Goal: Task Accomplishment & Management: Contribute content

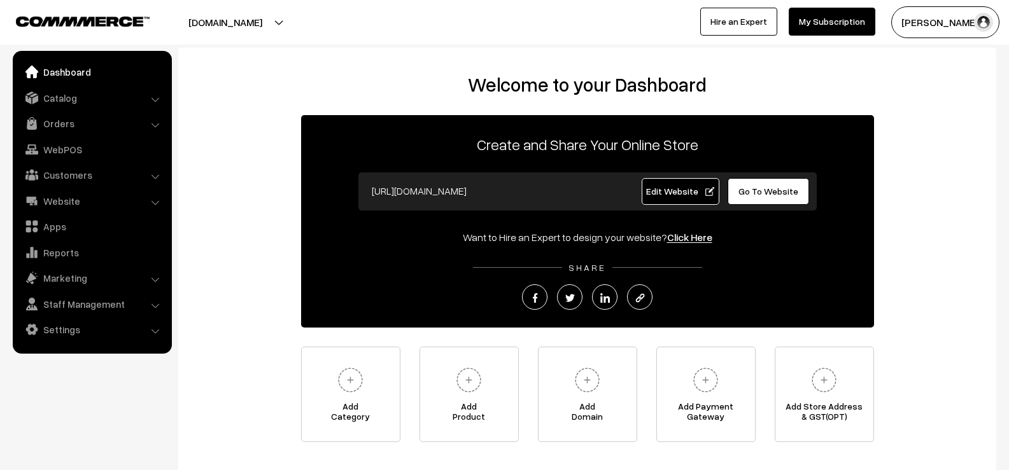
click at [157, 101] on li "Catalog Categories" at bounding box center [92, 98] width 153 height 23
click at [150, 99] on link "Catalog" at bounding box center [91, 98] width 151 height 23
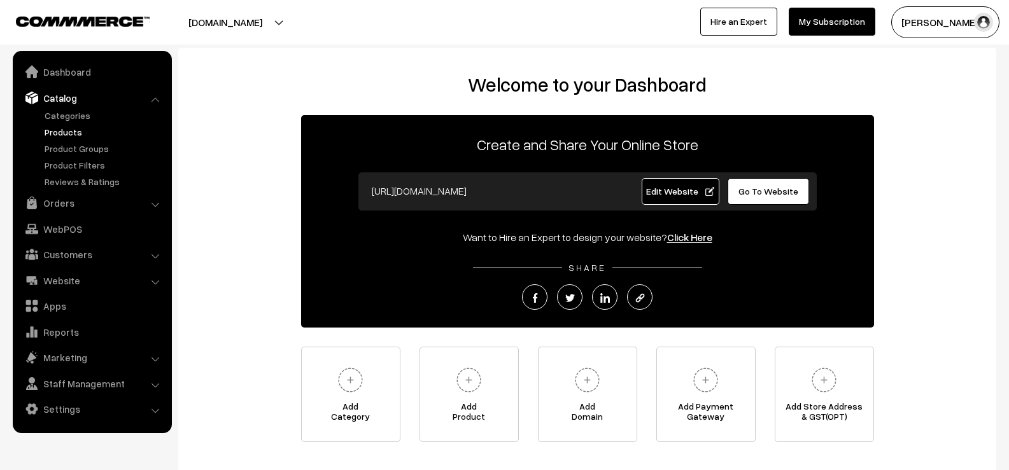
click at [62, 130] on link "Products" at bounding box center [104, 131] width 126 height 13
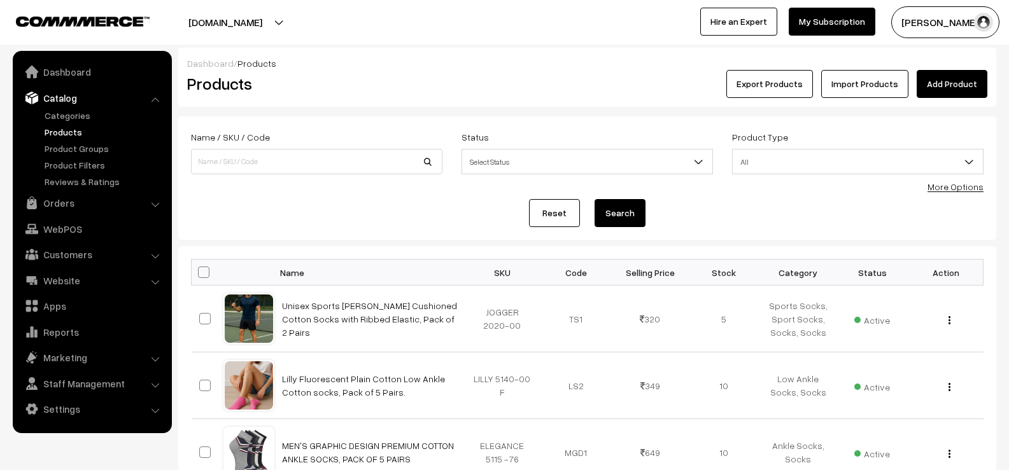
click at [960, 87] on link "Add Product" at bounding box center [951, 84] width 71 height 28
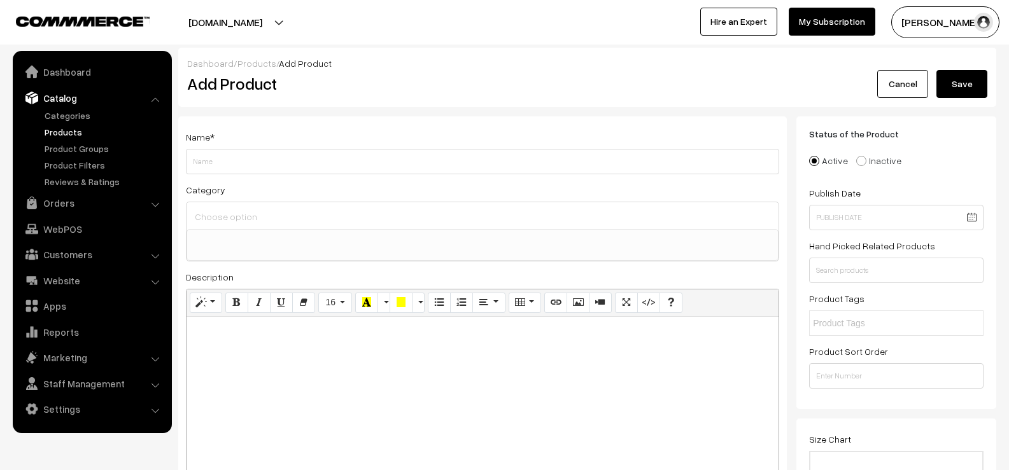
select select
click at [421, 367] on div at bounding box center [482, 396] width 592 height 159
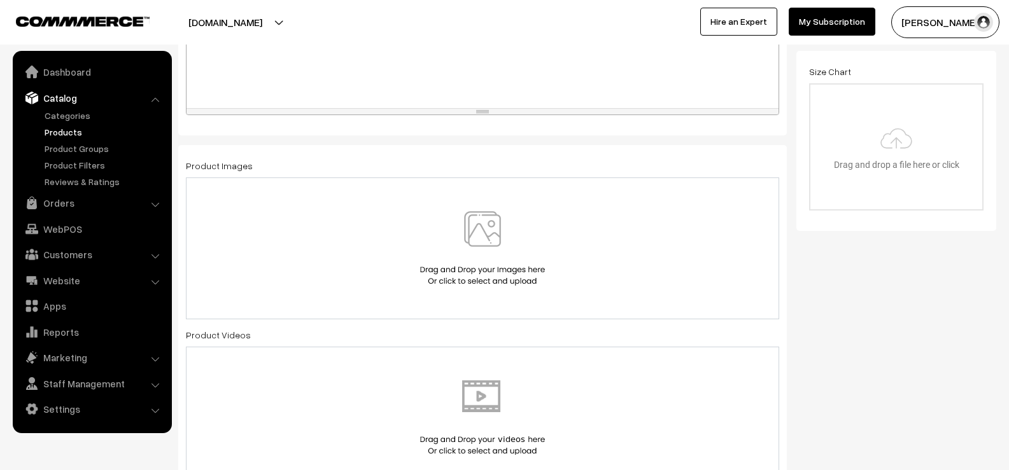
scroll to position [382, 0]
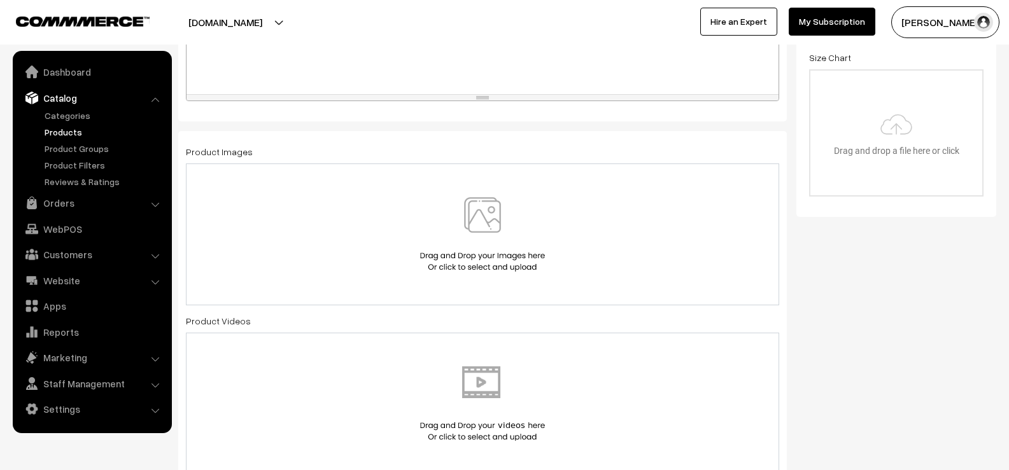
click at [465, 246] on img at bounding box center [482, 234] width 131 height 74
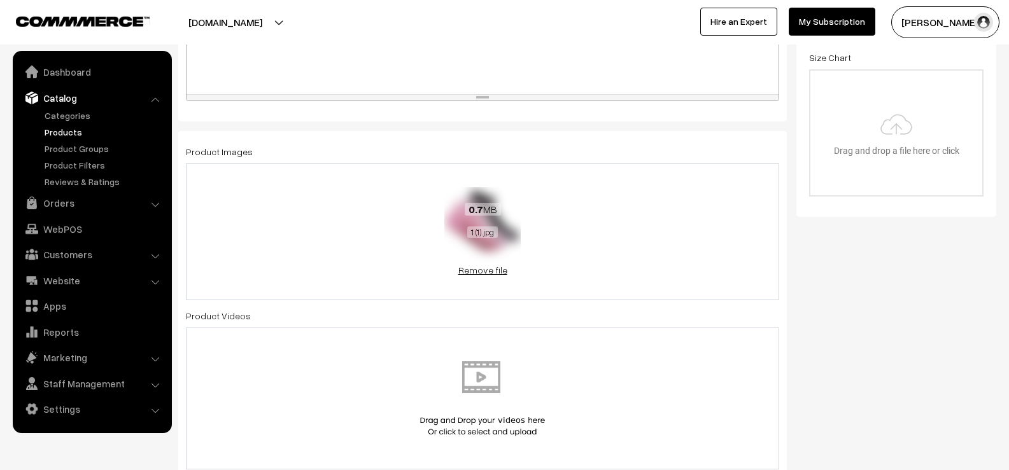
click at [494, 273] on link "Remove file" at bounding box center [482, 269] width 76 height 13
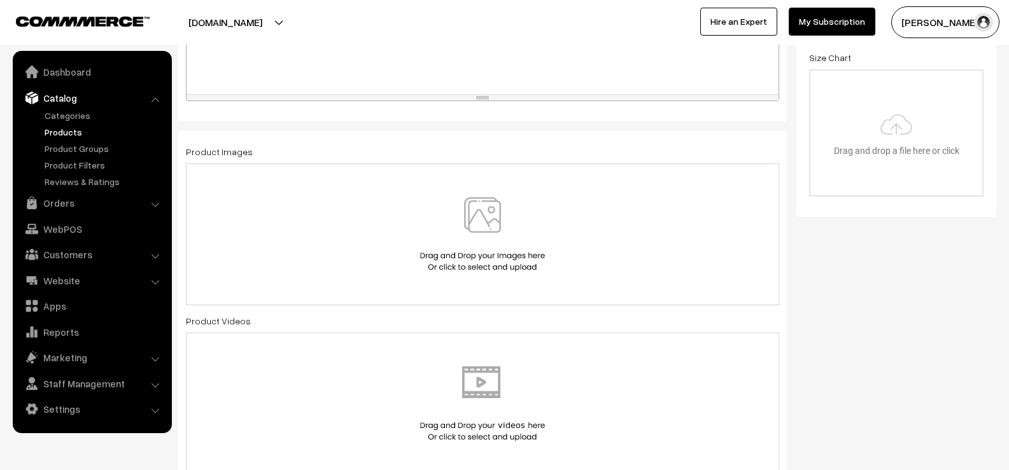
click at [450, 239] on img at bounding box center [482, 234] width 131 height 74
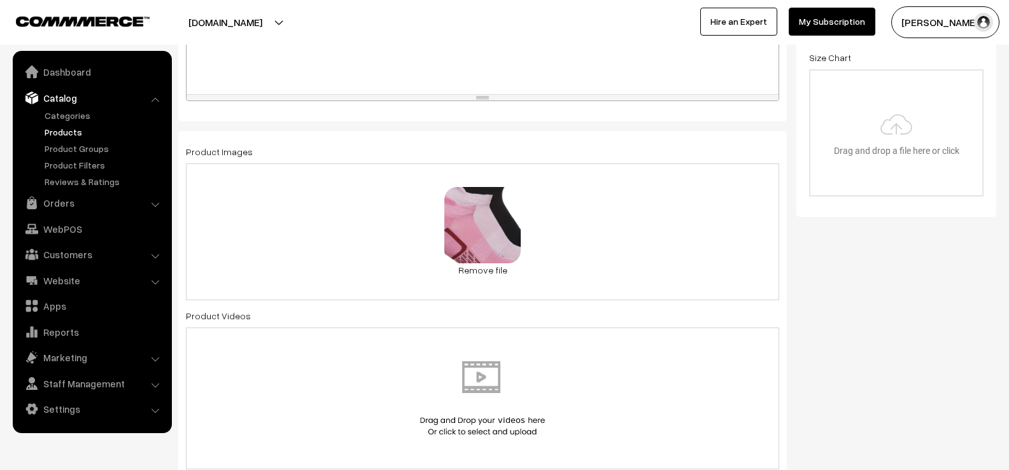
click at [572, 237] on div "1.2 MB 5.jpg Check Error Remove file" at bounding box center [482, 232] width 593 height 137
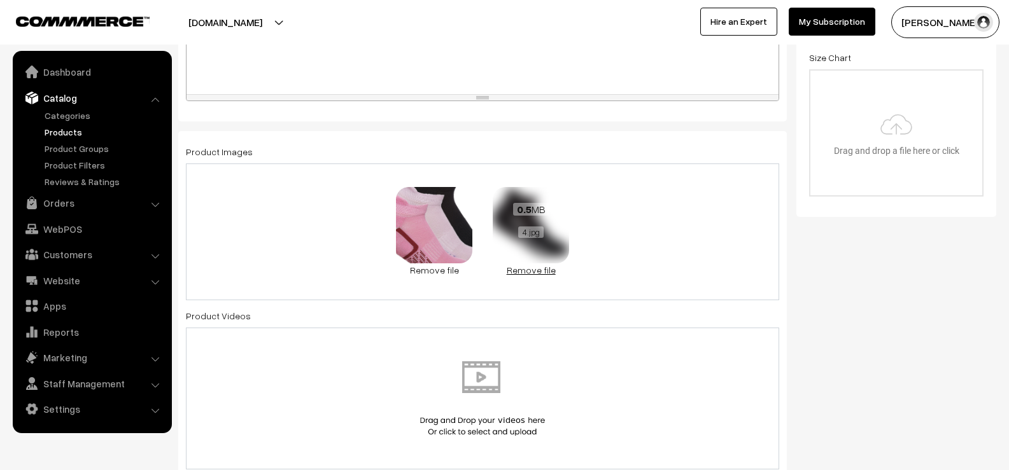
click at [544, 272] on link "Remove file" at bounding box center [531, 269] width 76 height 13
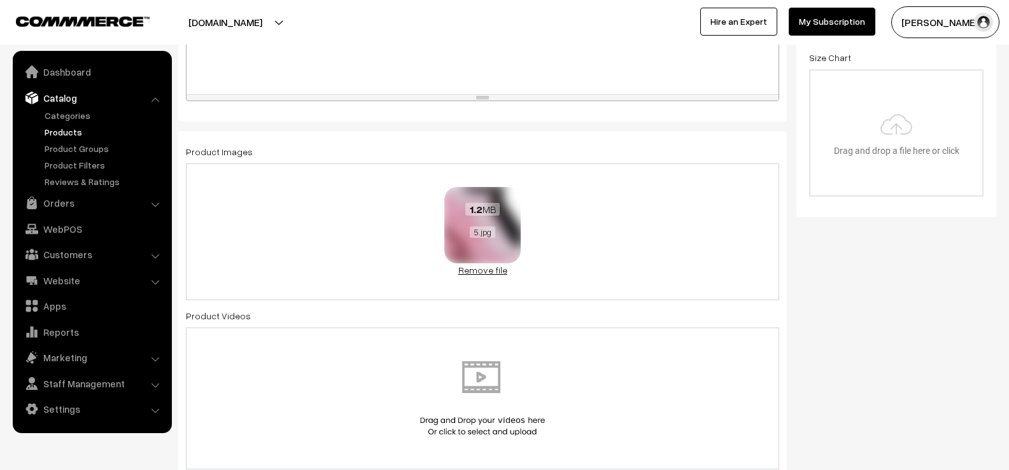
click at [493, 270] on link "Remove file" at bounding box center [482, 269] width 76 height 13
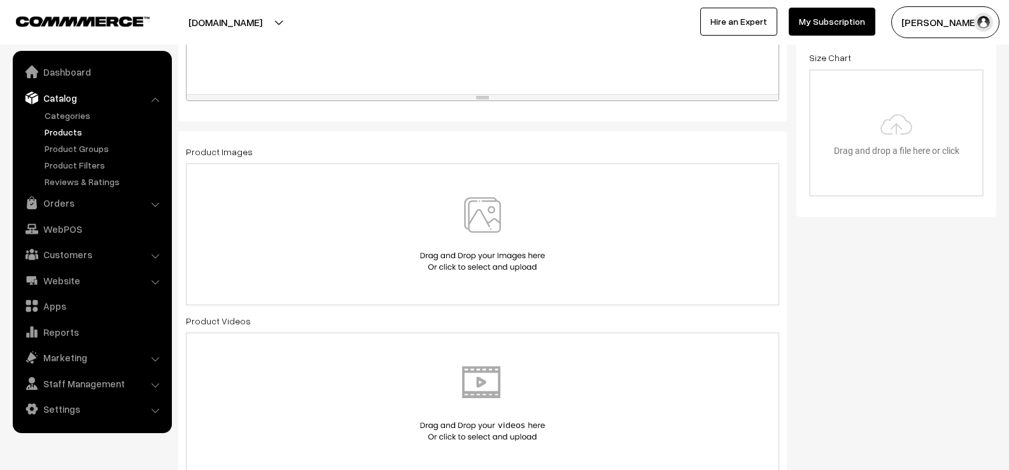
click at [479, 225] on img at bounding box center [482, 234] width 131 height 74
click at [519, 216] on img at bounding box center [482, 234] width 131 height 74
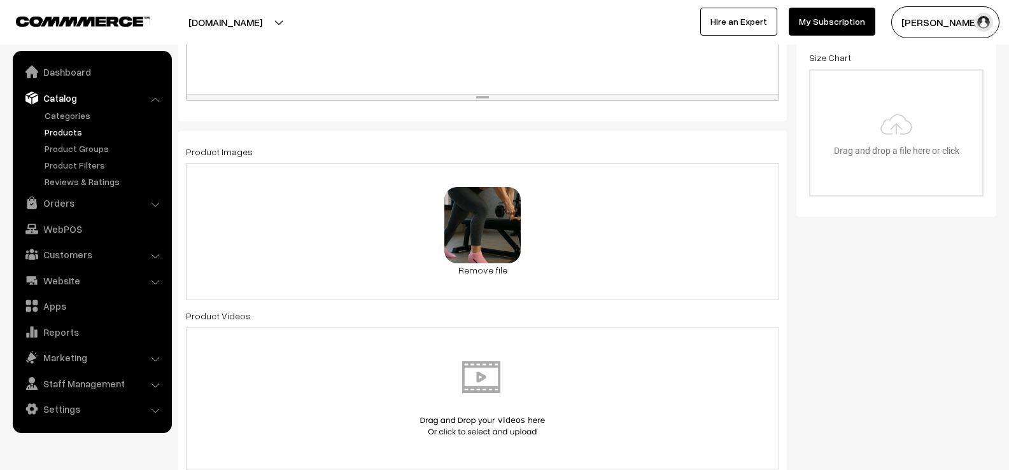
click at [547, 231] on div "97.1 KB WhatsApp Image [DATE] 5.00.13 PM.jpeg Check Error Remove file" at bounding box center [482, 232] width 593 height 137
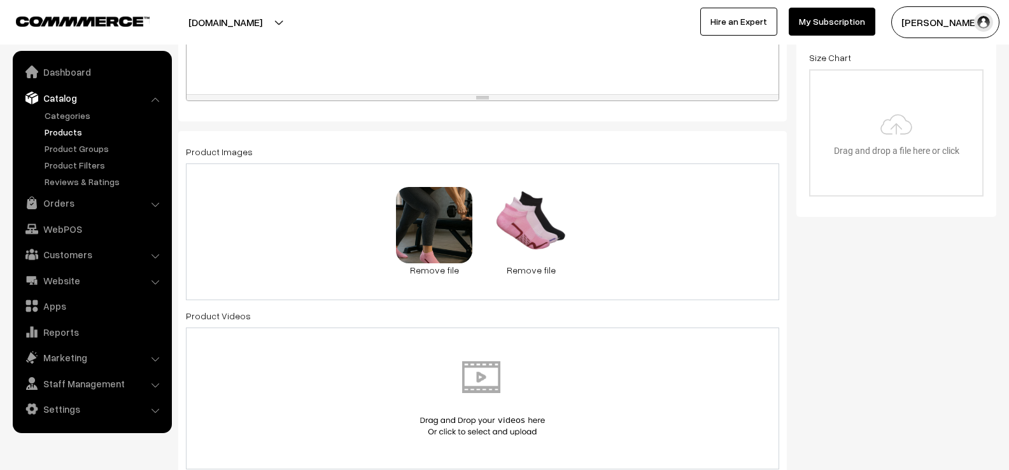
click at [587, 222] on div "97.1 KB WhatsApp Image [DATE] 5.00.13 PM.jpeg Check Error Remove file 0.7 MB 1 …" at bounding box center [482, 232] width 593 height 137
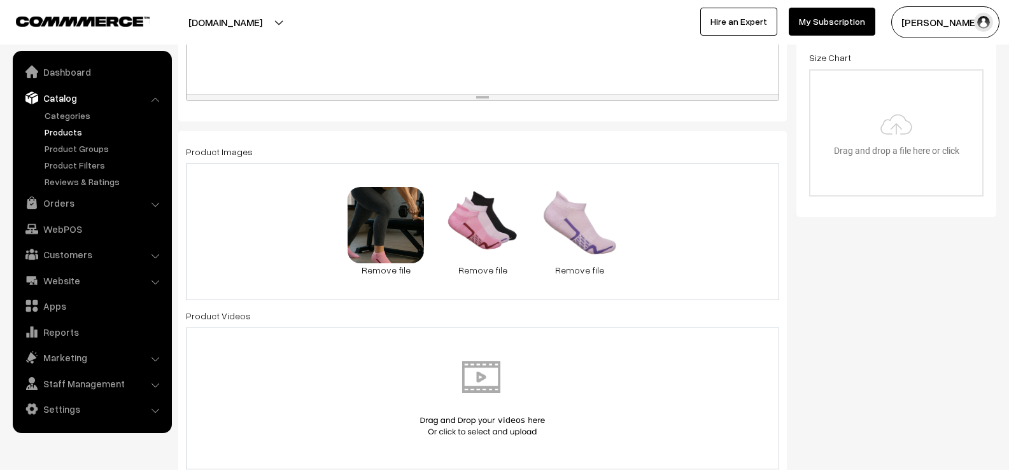
click at [636, 227] on div "97.1 KB WhatsApp Image [DATE] 5.00.13 PM.jpeg Check Error Remove file 0.7 MB 1 …" at bounding box center [482, 232] width 593 height 137
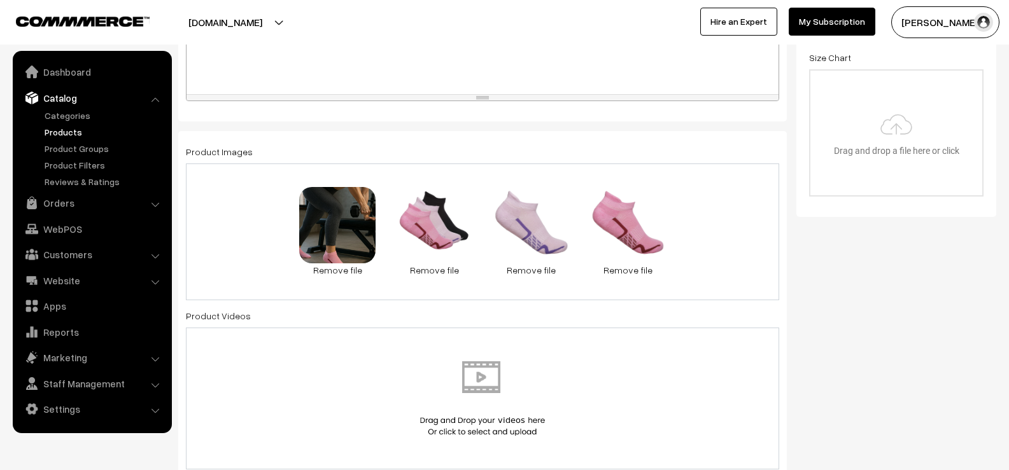
click at [697, 220] on div "97.1 KB WhatsApp Image [DATE] 5.00.13 PM.jpeg Check Error Remove file 0.7 MB 1 …" at bounding box center [482, 232] width 593 height 137
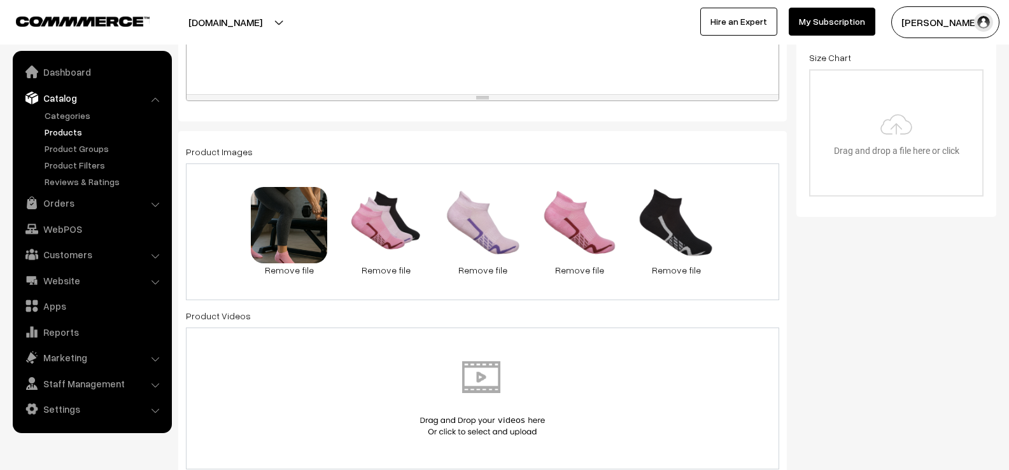
click at [733, 218] on div "97.1 KB WhatsApp Image [DATE] 5.00.13 PM.jpeg Check Error Remove file 0.7 MB 1 …" at bounding box center [482, 232] width 593 height 137
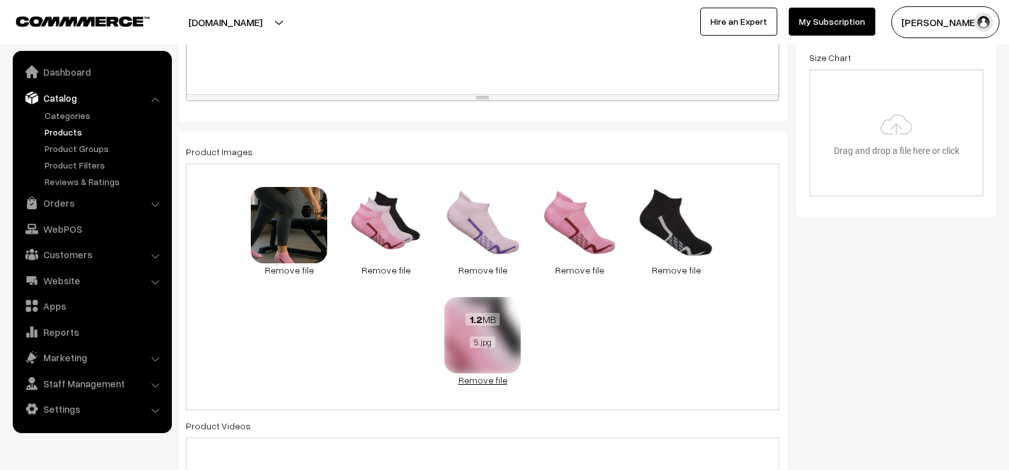
click at [486, 377] on link "Remove file" at bounding box center [482, 380] width 76 height 13
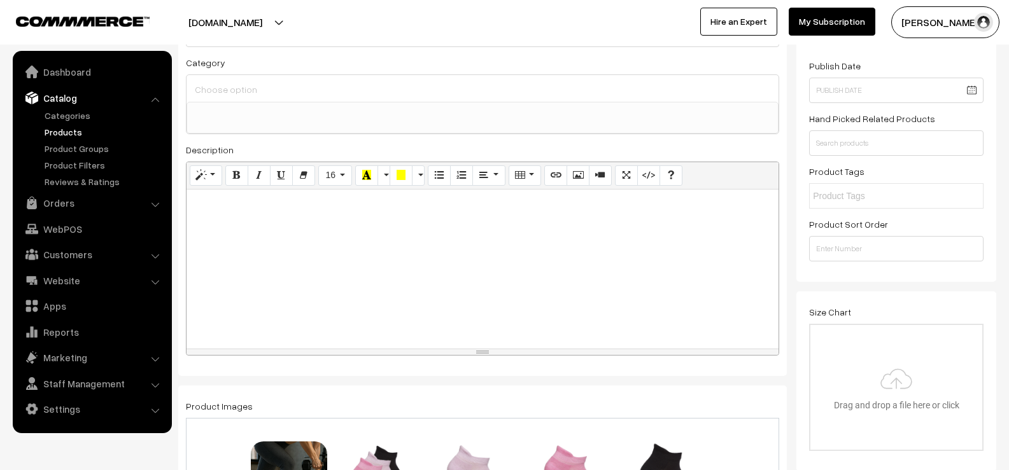
scroll to position [0, 0]
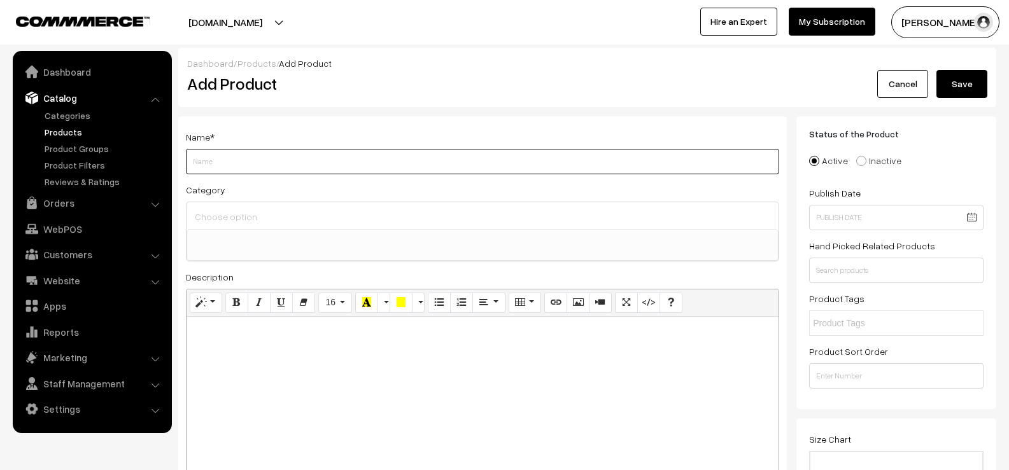
click at [232, 160] on input "Weight" at bounding box center [482, 161] width 593 height 25
type input "Low Ankle Socks"
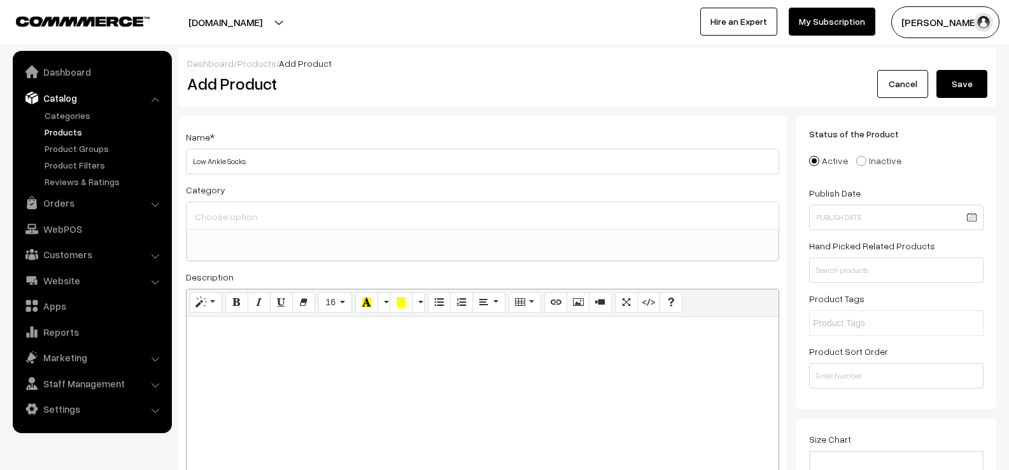
click at [965, 81] on button "Save" at bounding box center [961, 84] width 51 height 28
